Goal: Task Accomplishment & Management: Use online tool/utility

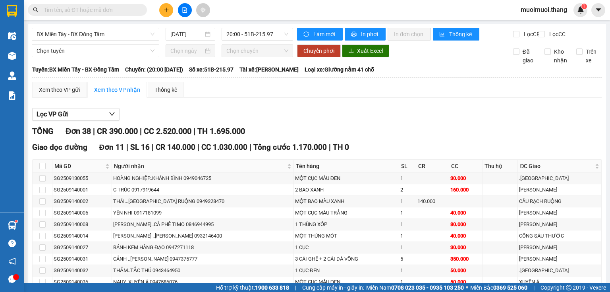
click at [104, 7] on input "text" at bounding box center [91, 10] width 94 height 9
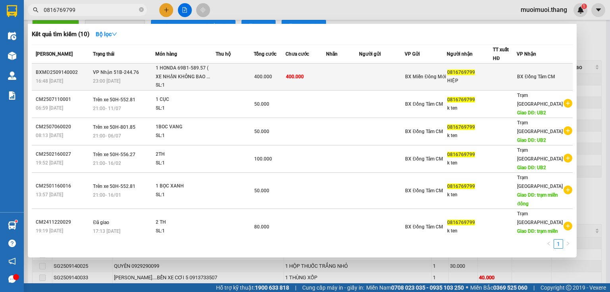
type input "0816769799"
click at [209, 75] on div "1 HONDA 69B1-589.57 ( XE NHẬN KHÔNG BAO ..." at bounding box center [186, 72] width 60 height 17
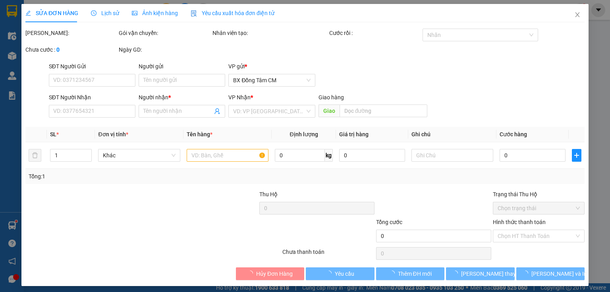
type input "0816769799"
type input "HIỆP"
type input "400.000"
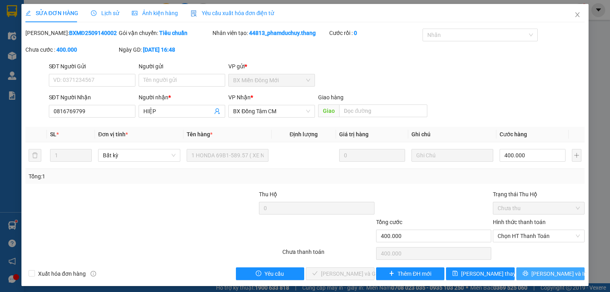
click at [528, 268] on button "[PERSON_NAME] và In" at bounding box center [550, 273] width 69 height 13
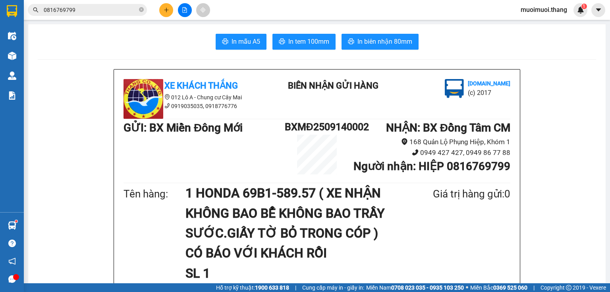
click at [180, 12] on button at bounding box center [185, 10] width 14 height 14
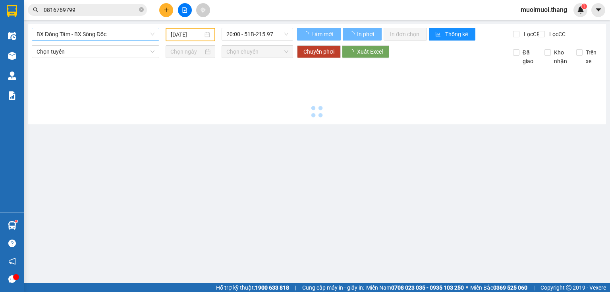
type input "[DATE]"
click at [80, 38] on span "BX Đồng Tâm - BX Sông Đốc" at bounding box center [96, 34] width 118 height 12
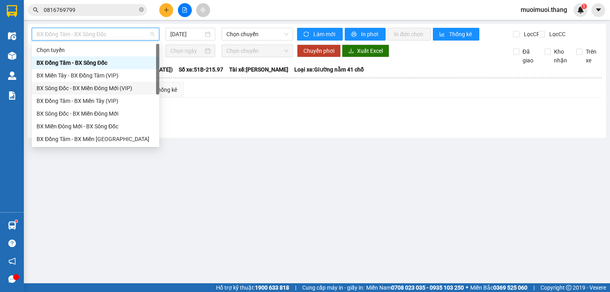
scroll to position [76, 0]
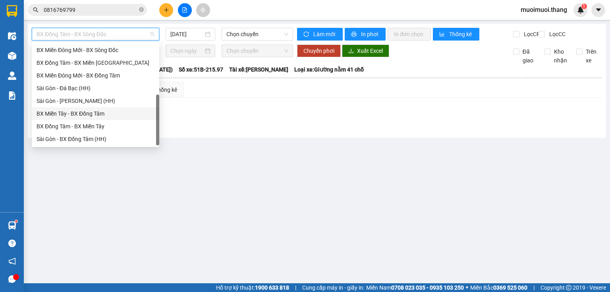
click at [59, 116] on div "BX Miền Tây - BX Đồng Tâm" at bounding box center [96, 113] width 118 height 9
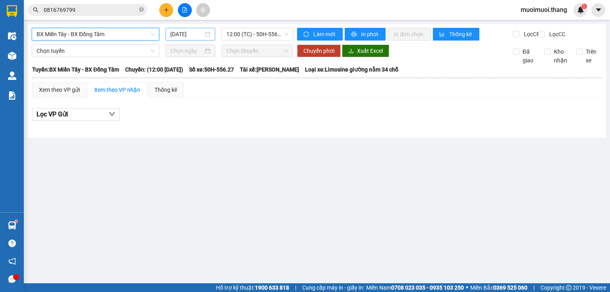
click at [181, 35] on input "[DATE]" at bounding box center [186, 34] width 33 height 9
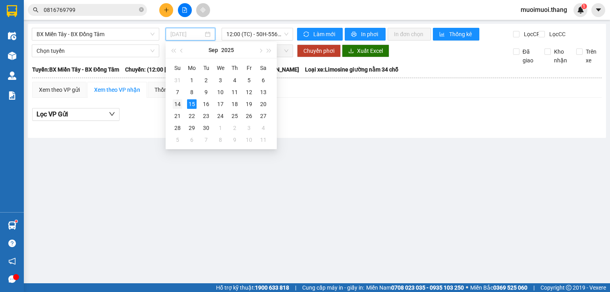
click at [174, 99] on div "14" at bounding box center [178, 104] width 10 height 10
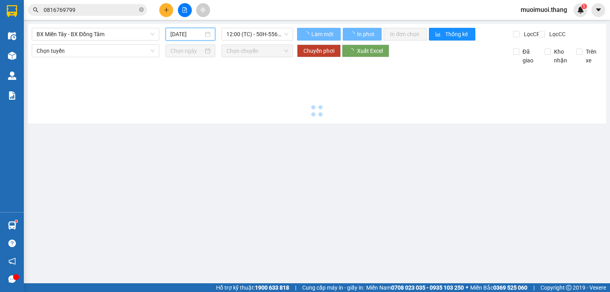
type input "[DATE]"
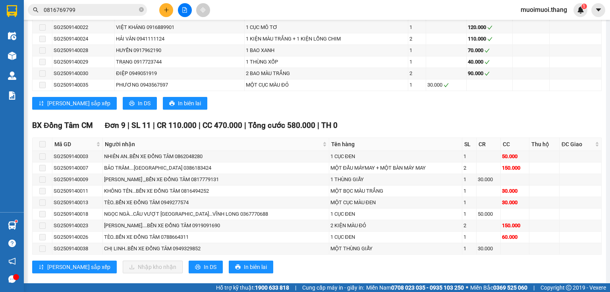
scroll to position [397, 0]
